Goal: Find specific page/section: Find specific page/section

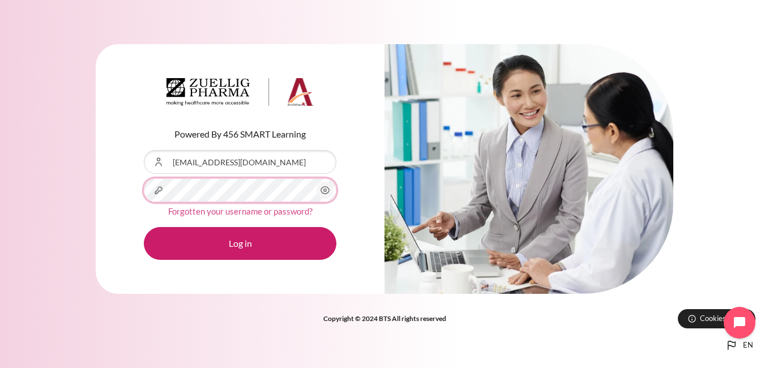
click at [144, 227] on button "Log in" at bounding box center [240, 243] width 193 height 33
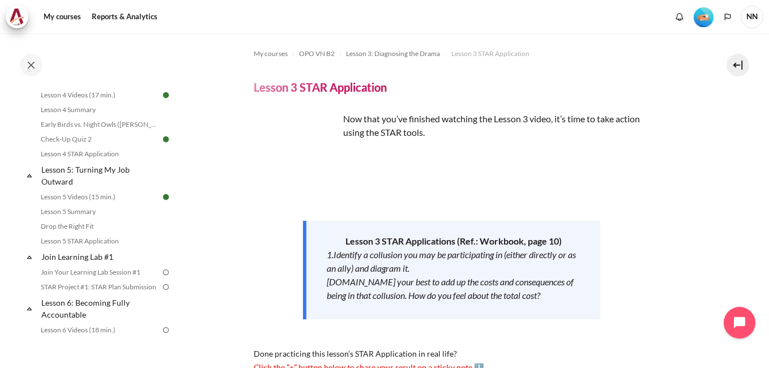
scroll to position [510, 0]
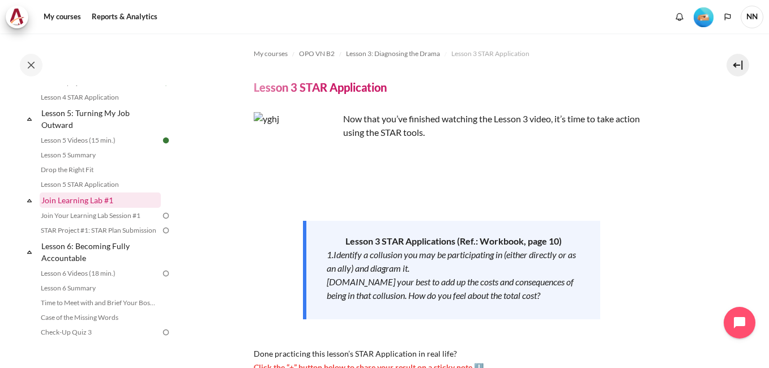
click at [91, 208] on link "Join Learning Lab #1" at bounding box center [100, 200] width 121 height 15
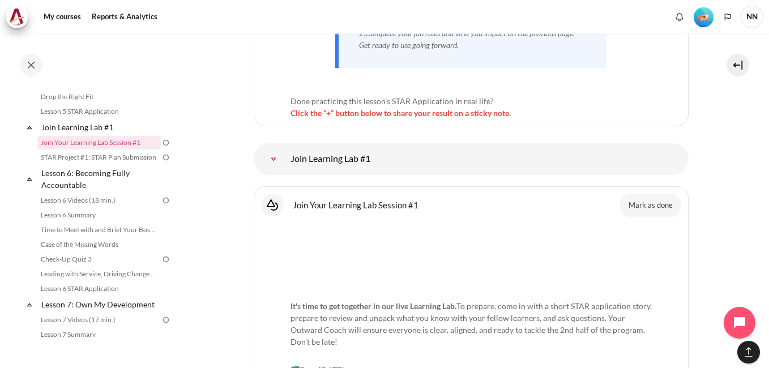
scroll to position [7107, 0]
